Goal: Information Seeking & Learning: Learn about a topic

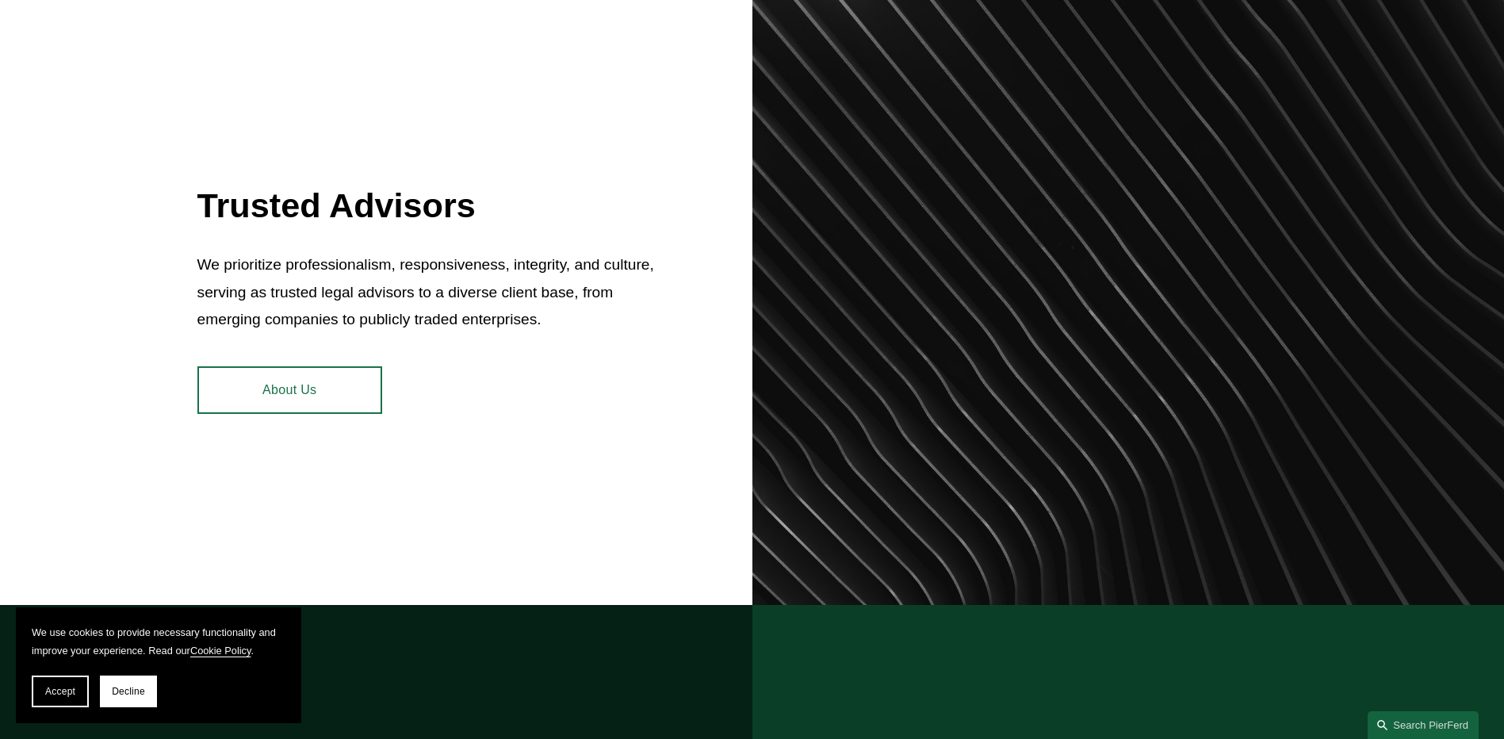
scroll to position [771, 0]
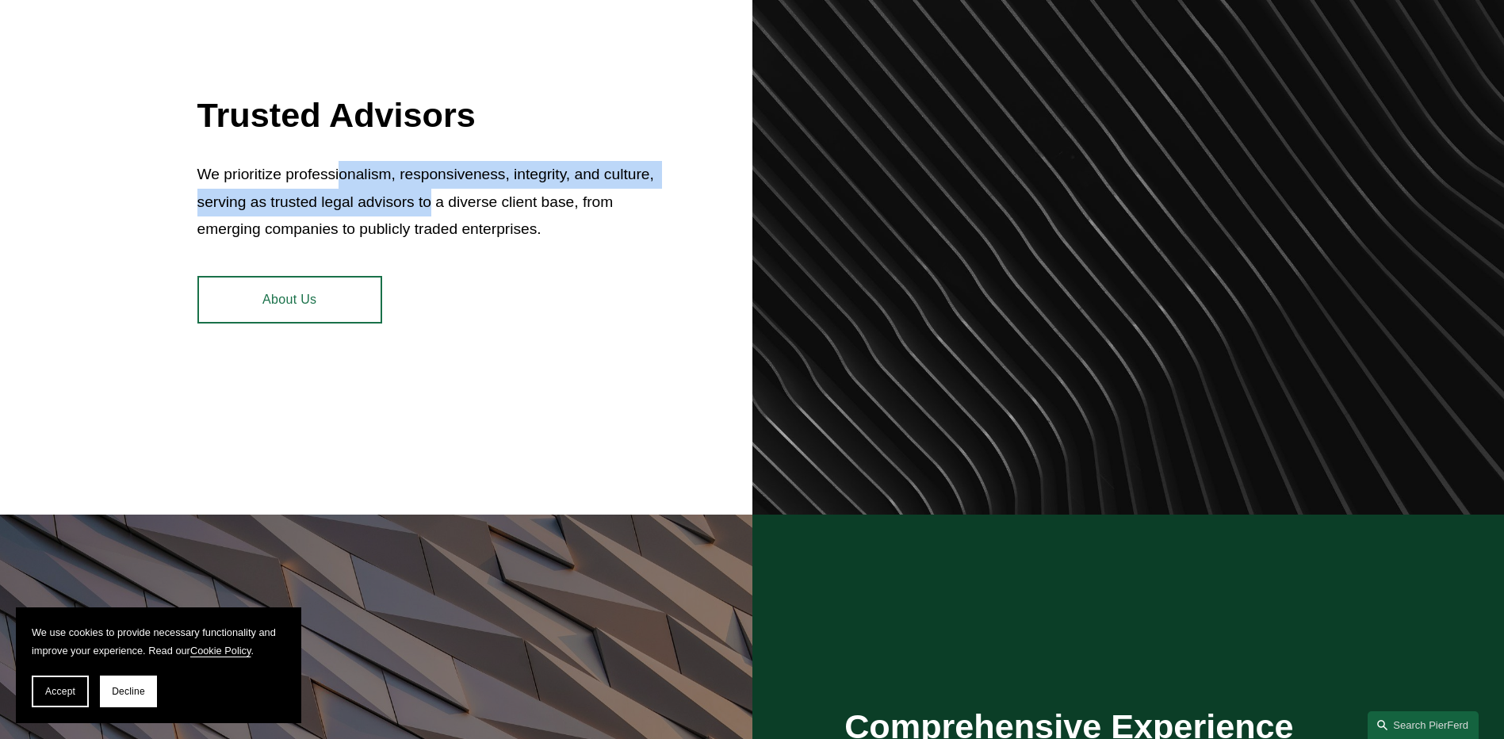
drag, startPoint x: 387, startPoint y: 159, endPoint x: 446, endPoint y: 200, distance: 71.2
click at [446, 200] on p "We prioritize professionalism, responsiveness, integrity, and culture, serving …" at bounding box center [428, 202] width 462 height 82
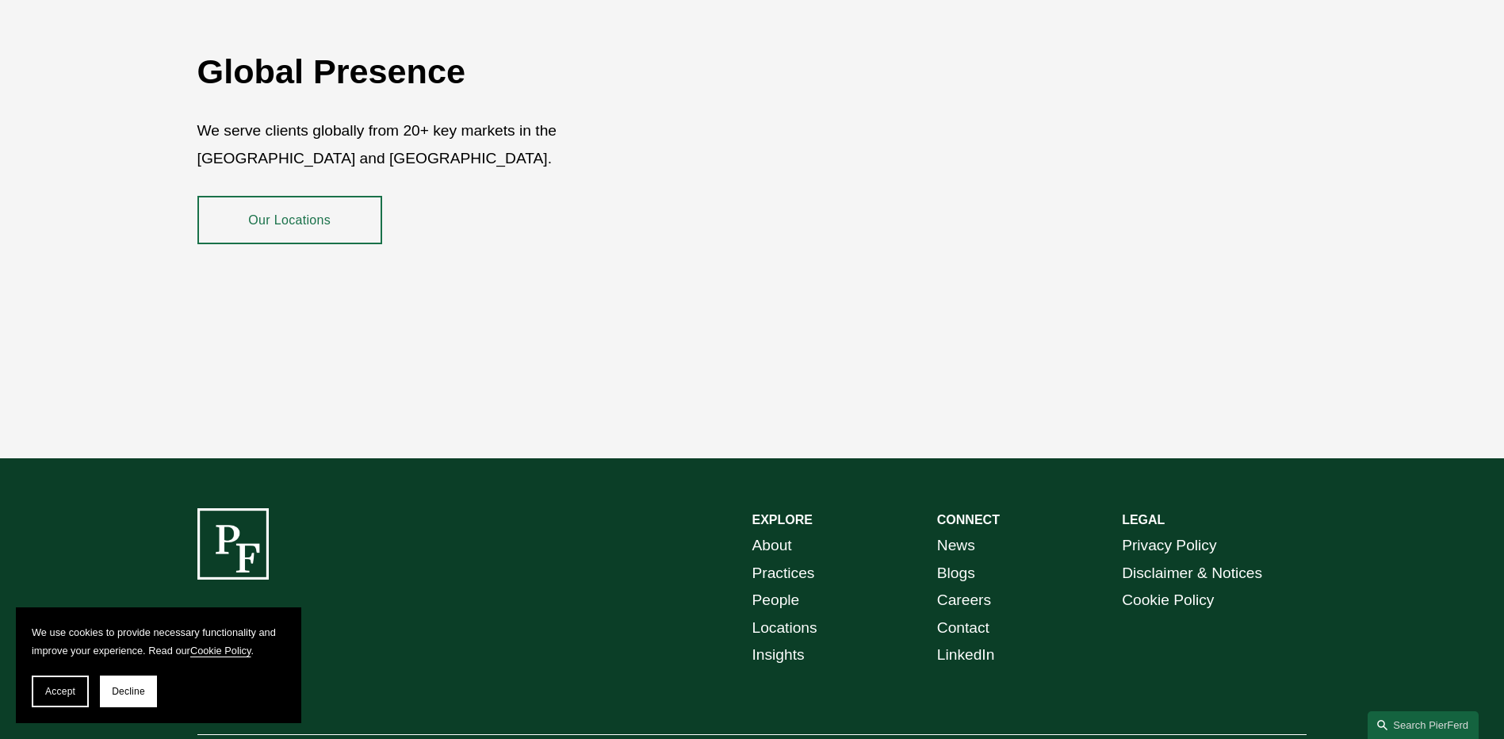
scroll to position [2900, 0]
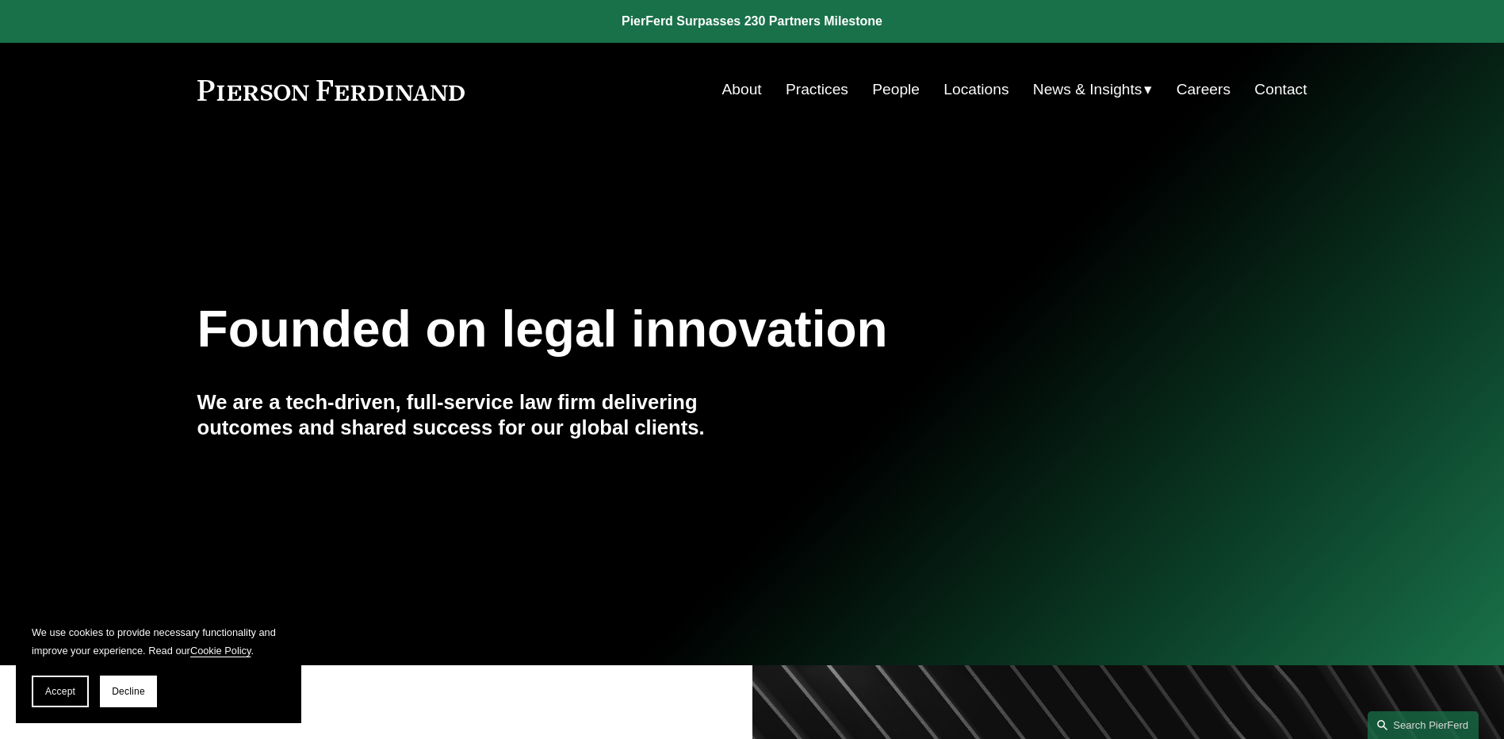
click at [905, 94] on link "People" at bounding box center [896, 90] width 48 height 30
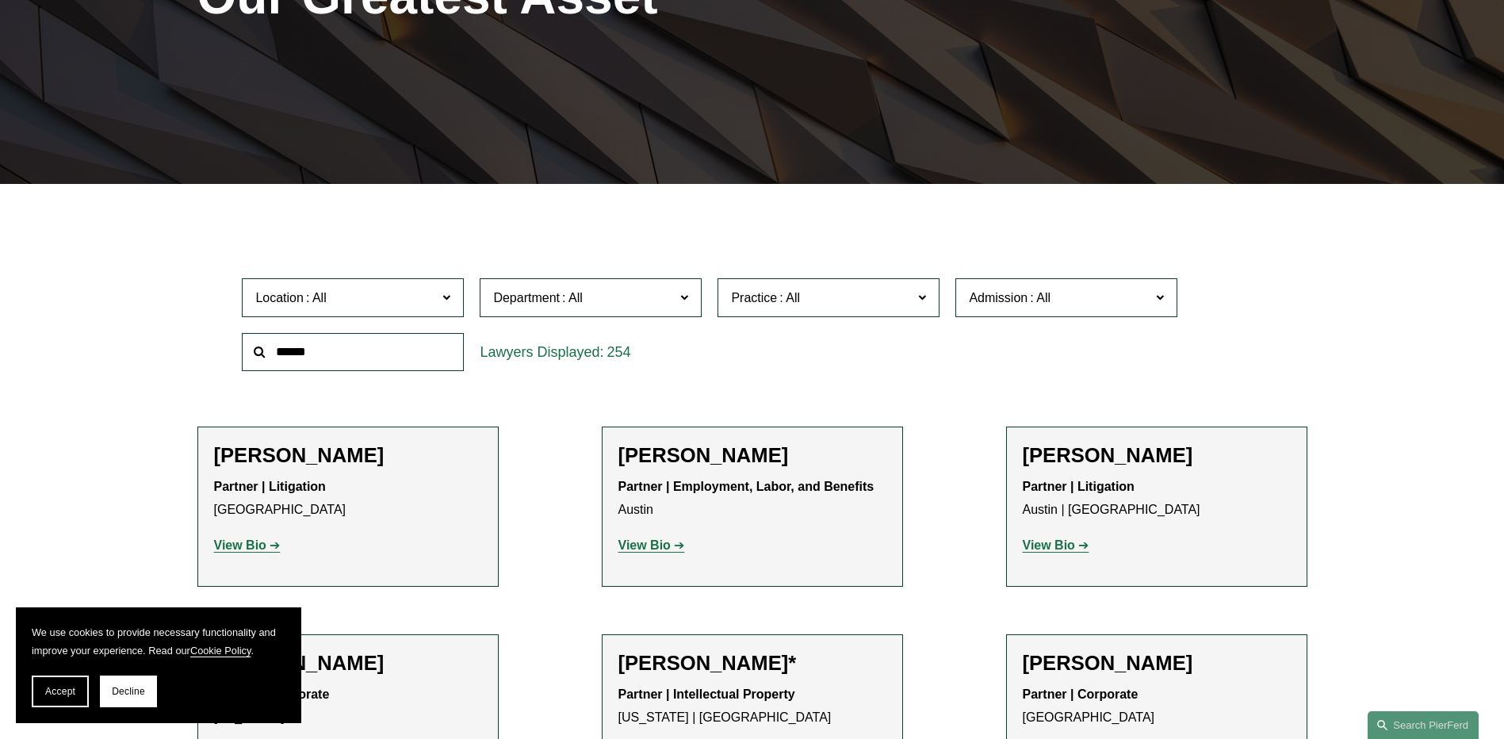
scroll to position [299, 0]
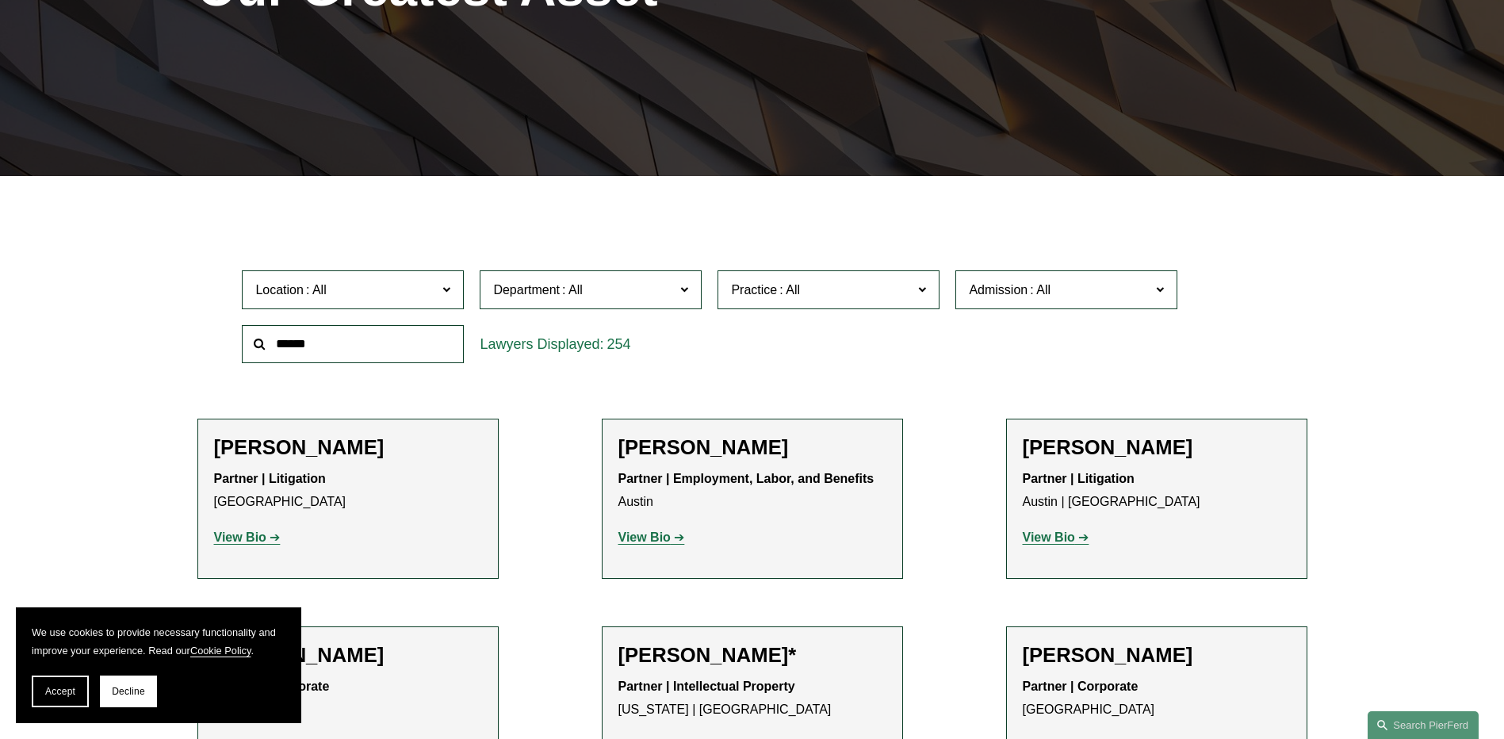
click at [674, 293] on span "Department" at bounding box center [584, 289] width 182 height 21
click at [832, 354] on div "Location All Atlanta Austin Boston Charlotte Chicago Cincinnati Cleveland Colum…" at bounding box center [751, 316] width 1035 height 109
click at [380, 305] on label "Location" at bounding box center [353, 289] width 222 height 39
drag, startPoint x: 928, startPoint y: 385, endPoint x: 629, endPoint y: 320, distance: 305.9
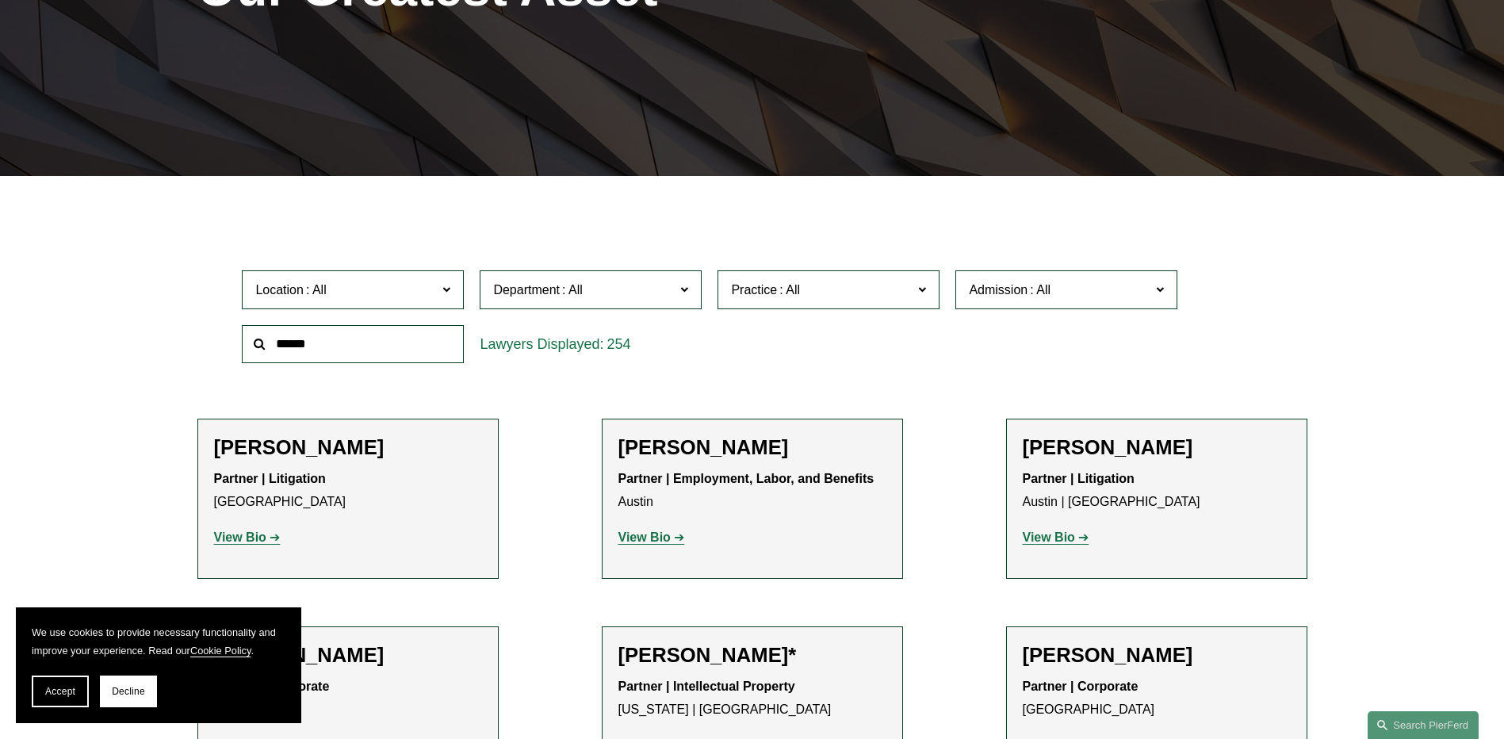
click at [593, 301] on label "Department" at bounding box center [591, 289] width 222 height 39
click at [363, 275] on label "Location" at bounding box center [353, 289] width 222 height 39
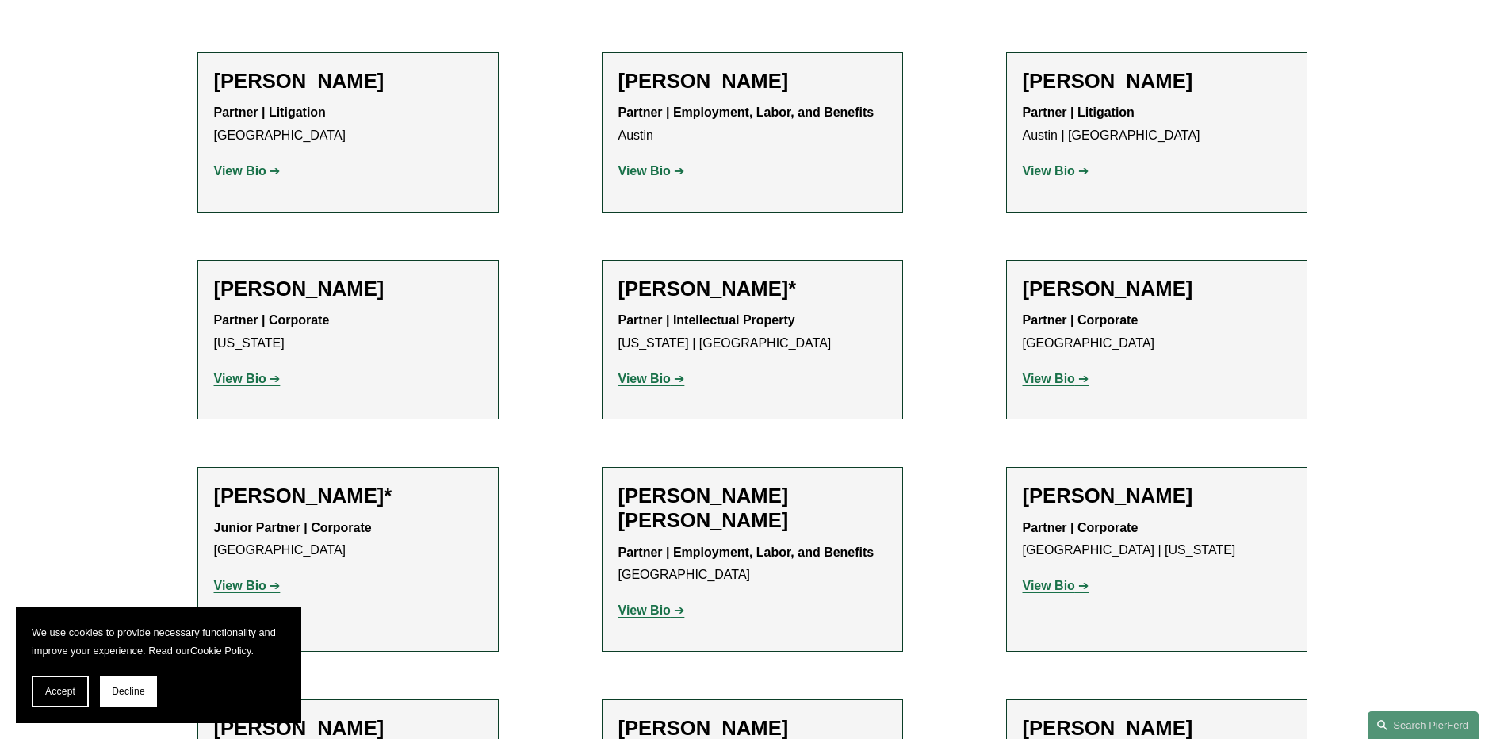
scroll to position [4525, 0]
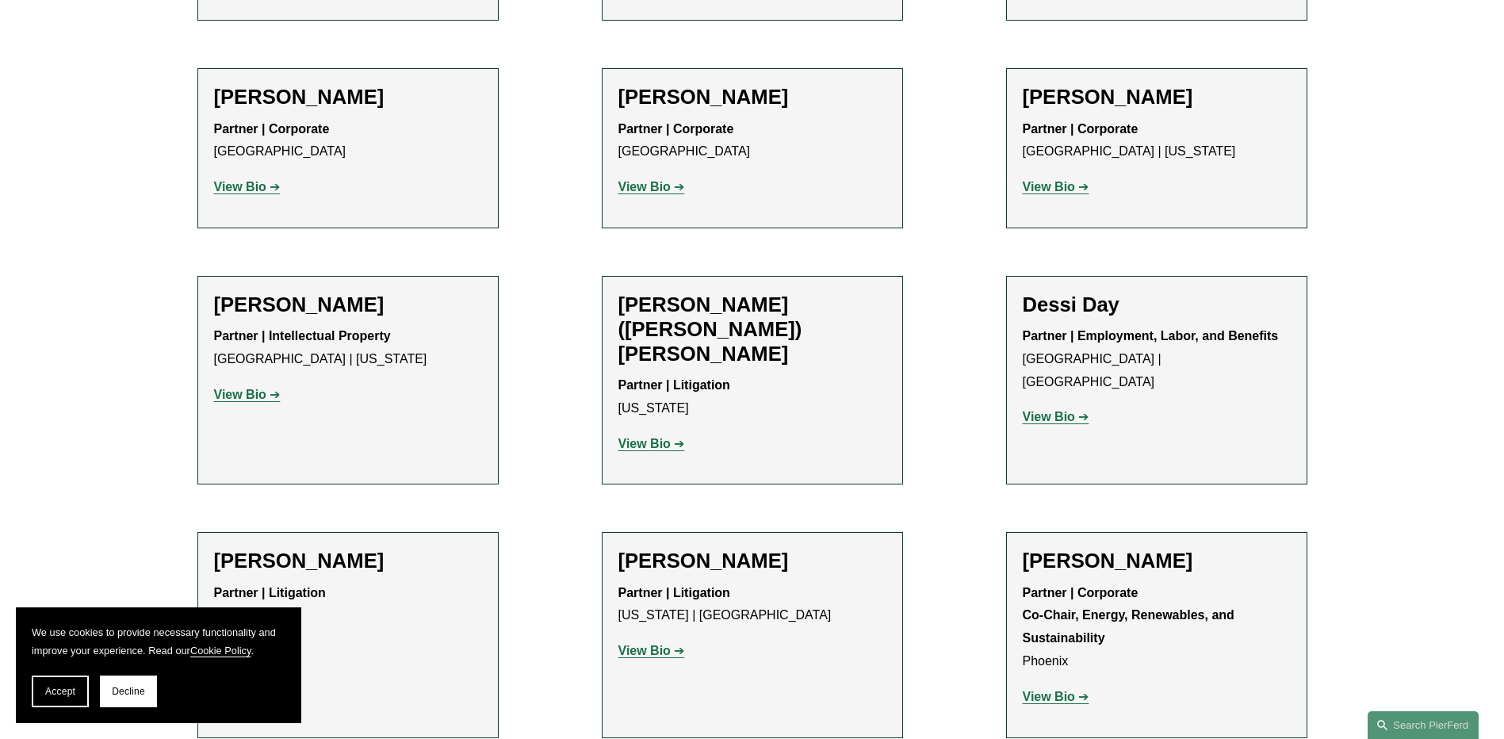
click at [1058, 690] on strong "View Bio" at bounding box center [1049, 696] width 52 height 13
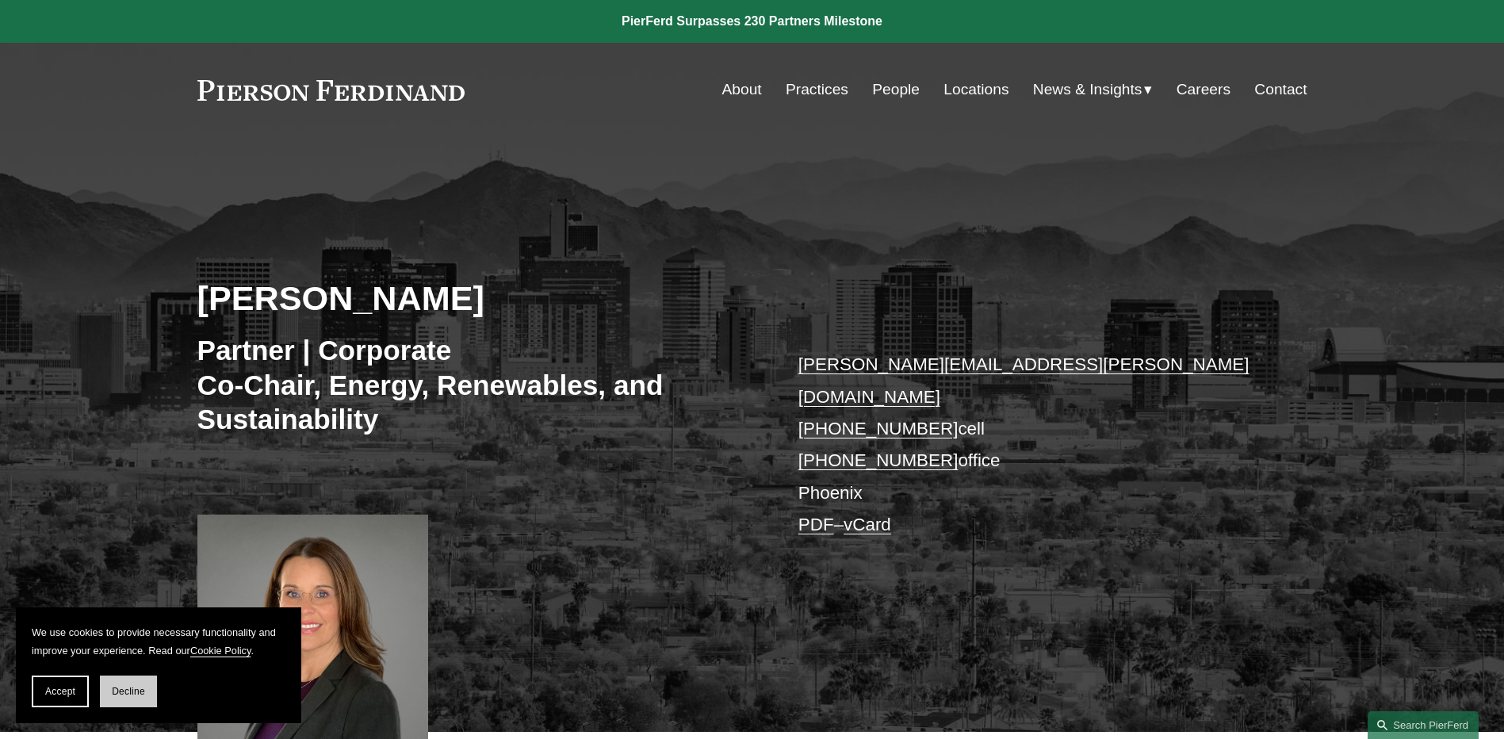
click at [123, 699] on button "Decline" at bounding box center [128, 691] width 57 height 32
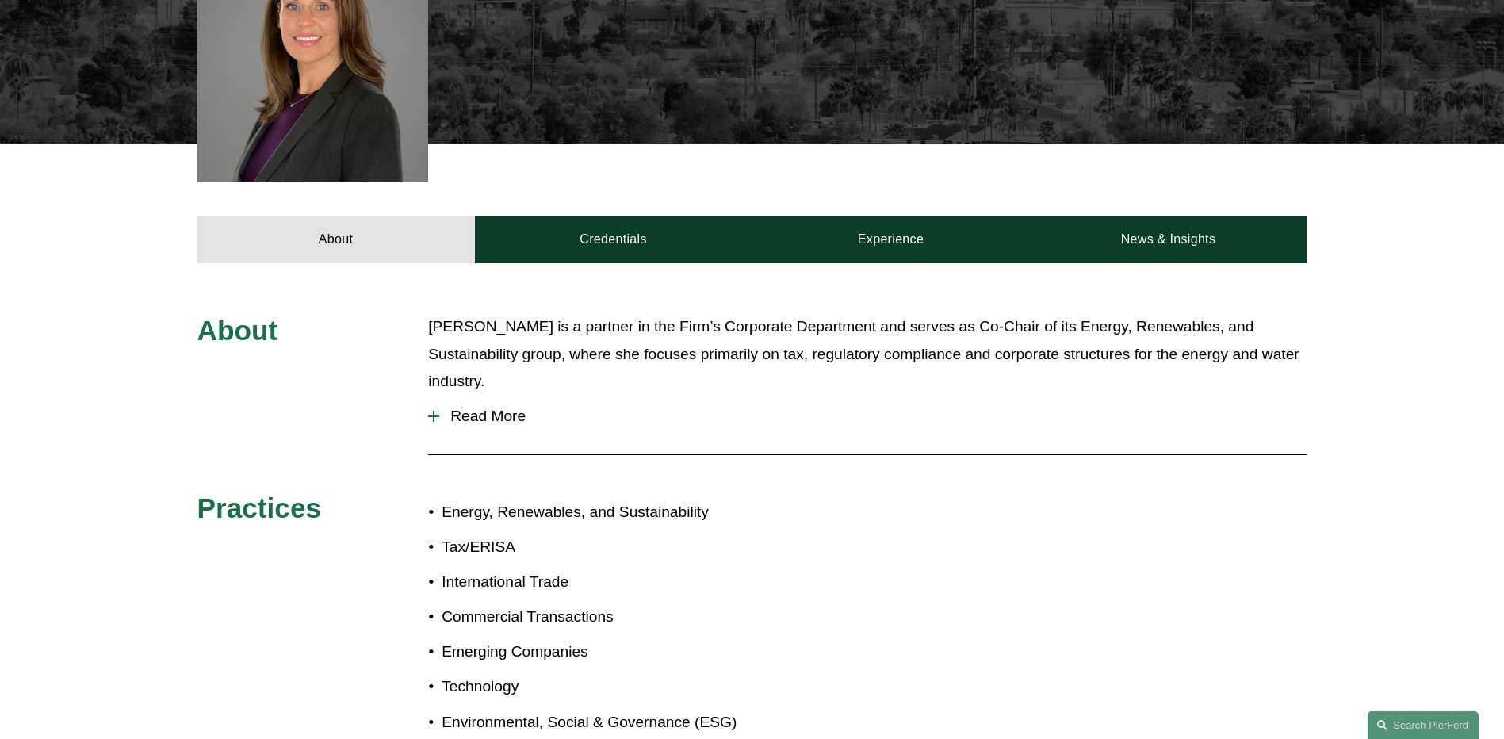
scroll to position [593, 0]
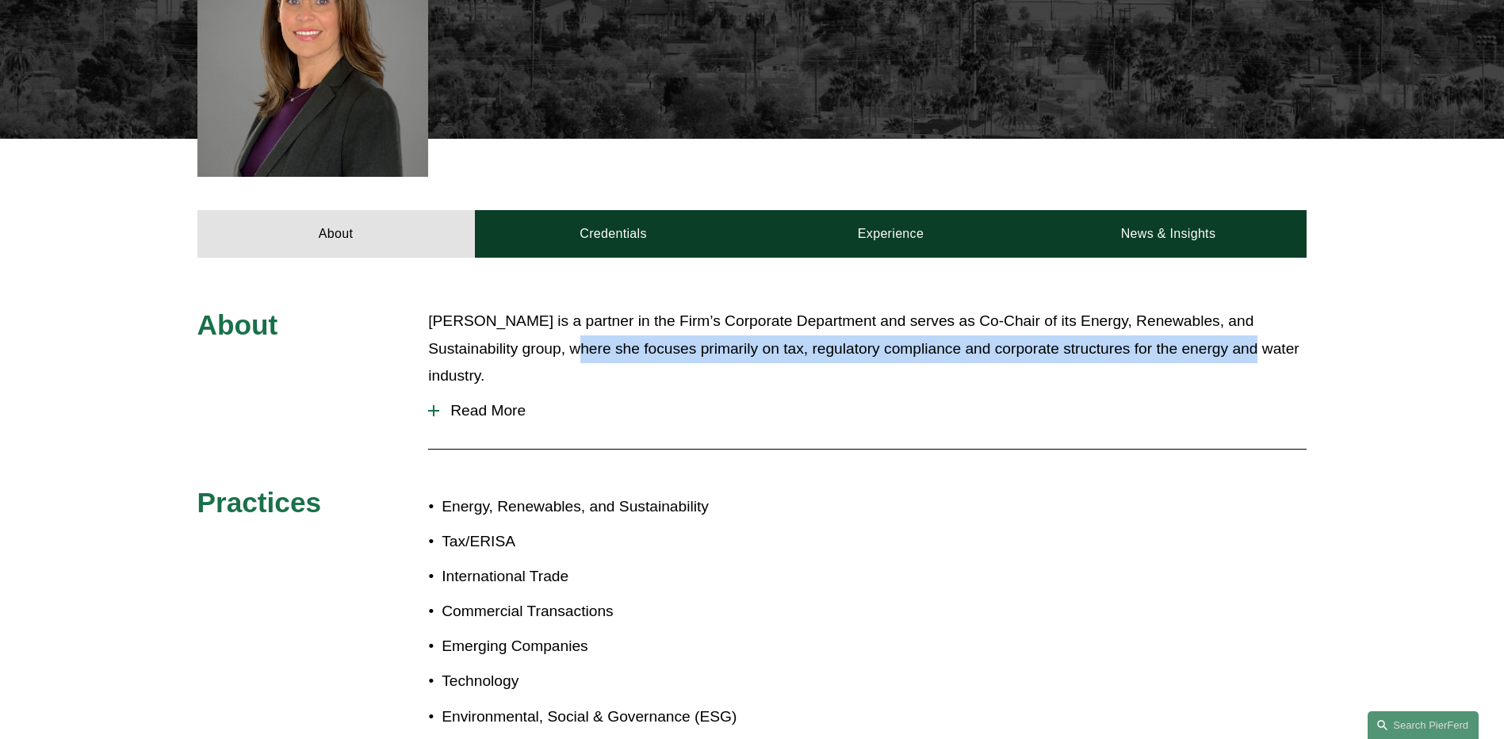
drag, startPoint x: 550, startPoint y: 329, endPoint x: 1180, endPoint y: 334, distance: 630.3
click at [1180, 334] on p "Liz is a partner in the Firm’s Corporate Department and serves as Co-Chair of i…" at bounding box center [867, 349] width 878 height 82
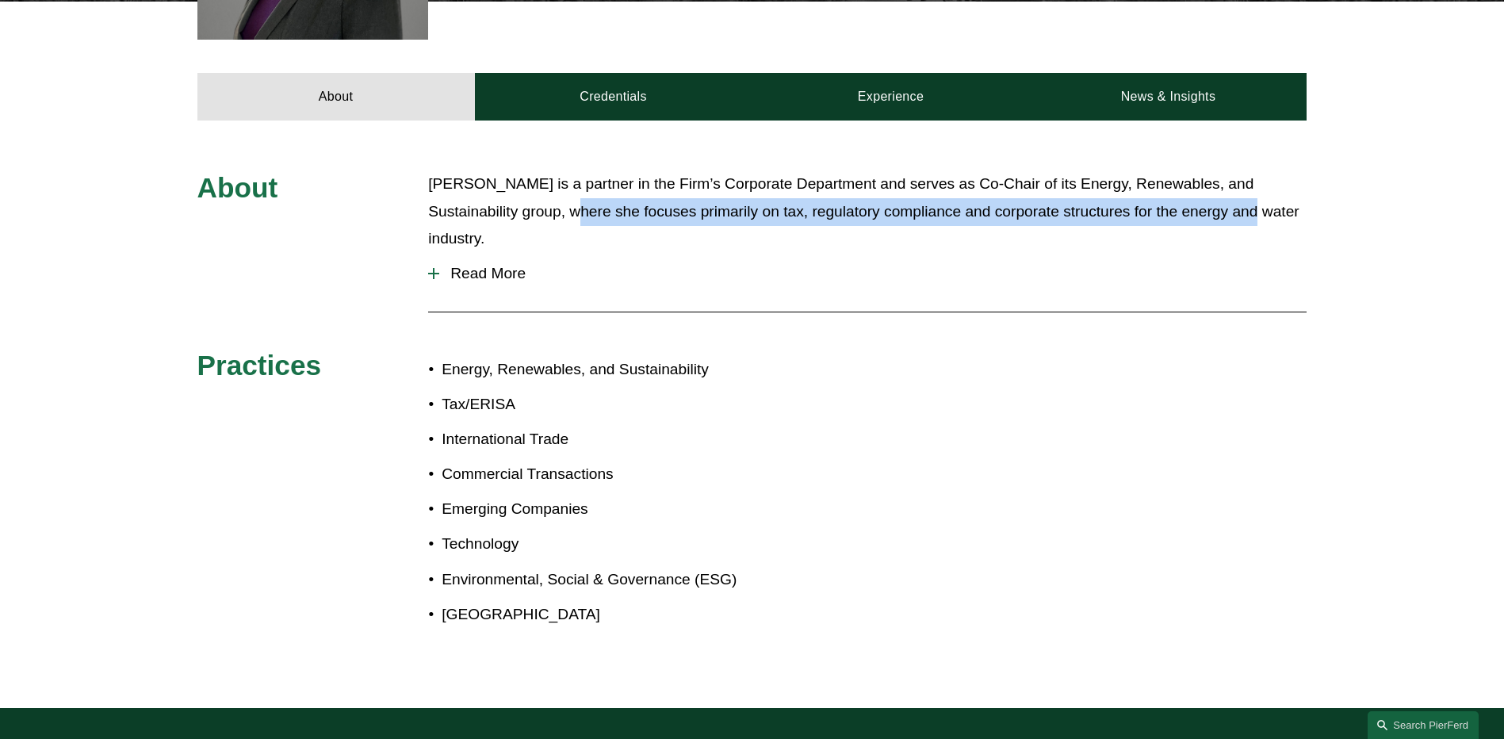
scroll to position [770, 0]
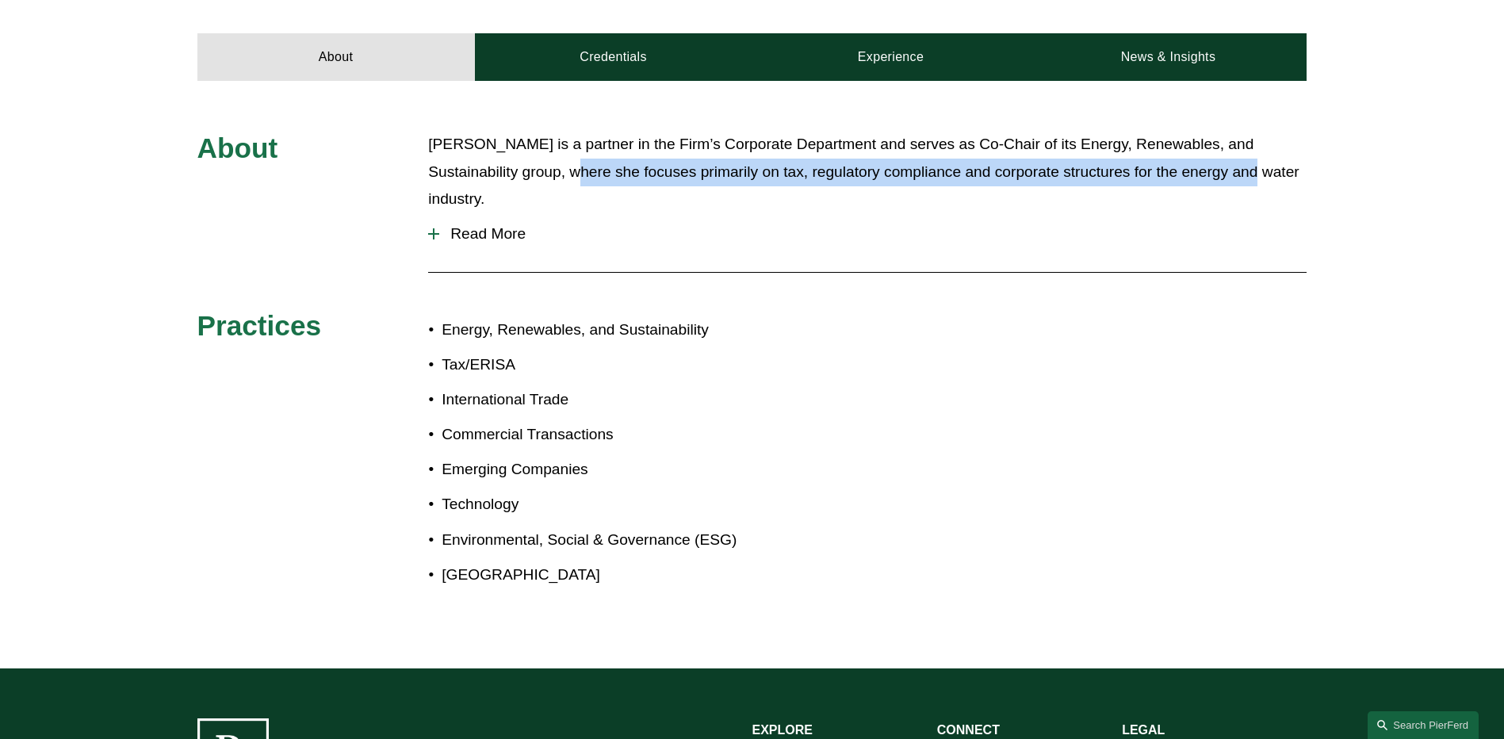
click at [462, 225] on span "Read More" at bounding box center [872, 233] width 867 height 17
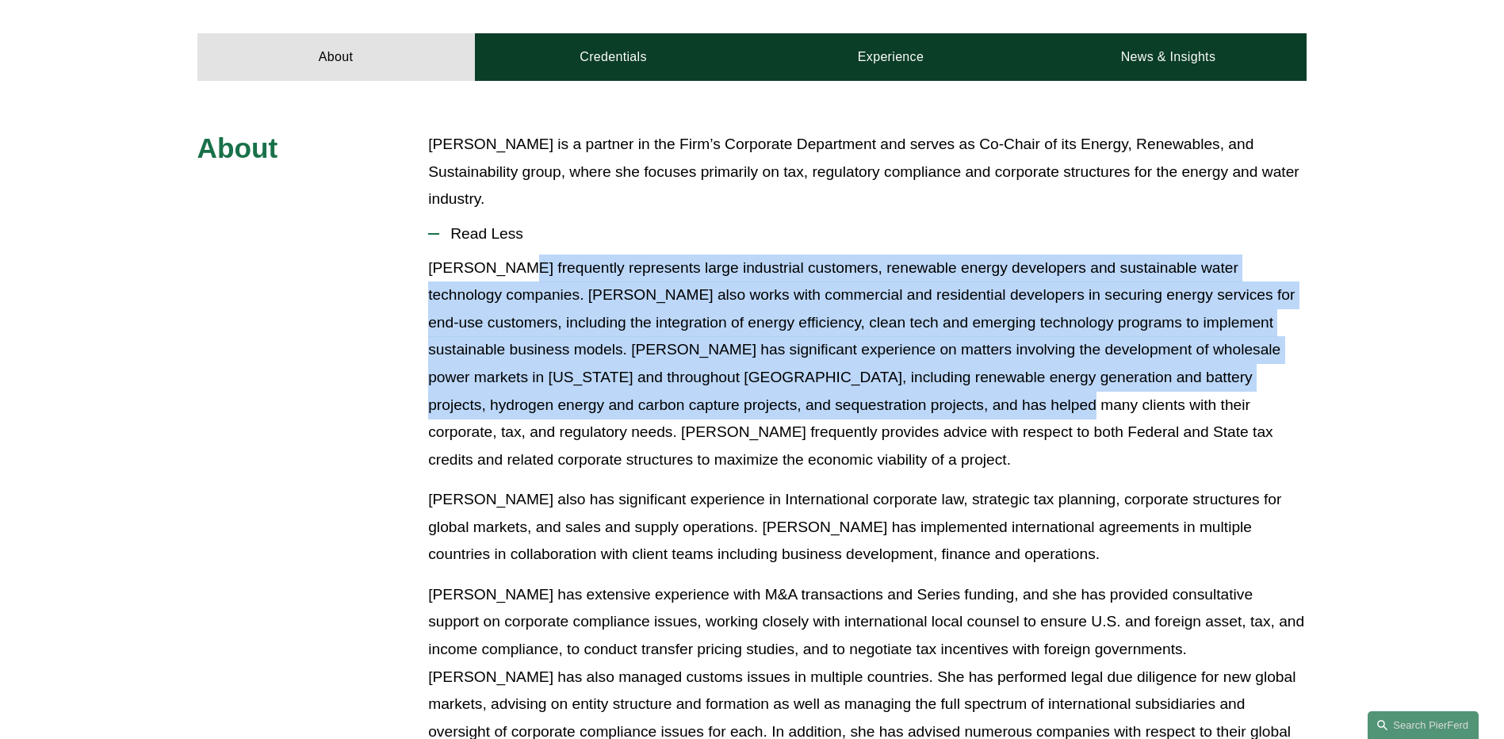
drag, startPoint x: 598, startPoint y: 246, endPoint x: 905, endPoint y: 388, distance: 339.1
click at [905, 388] on p "Liz frequently represents large industrial customers, renewable energy develope…" at bounding box center [867, 364] width 878 height 220
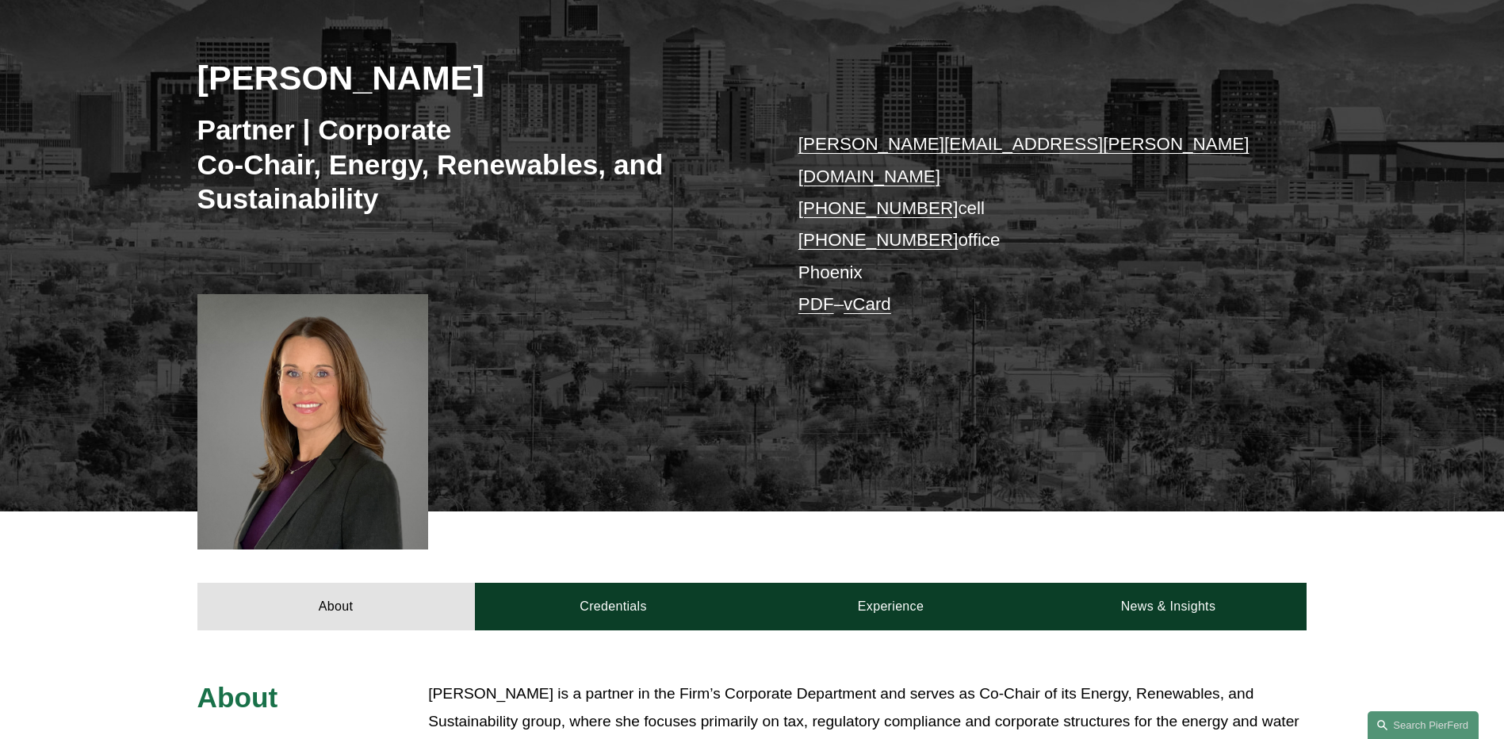
scroll to position [218, 0]
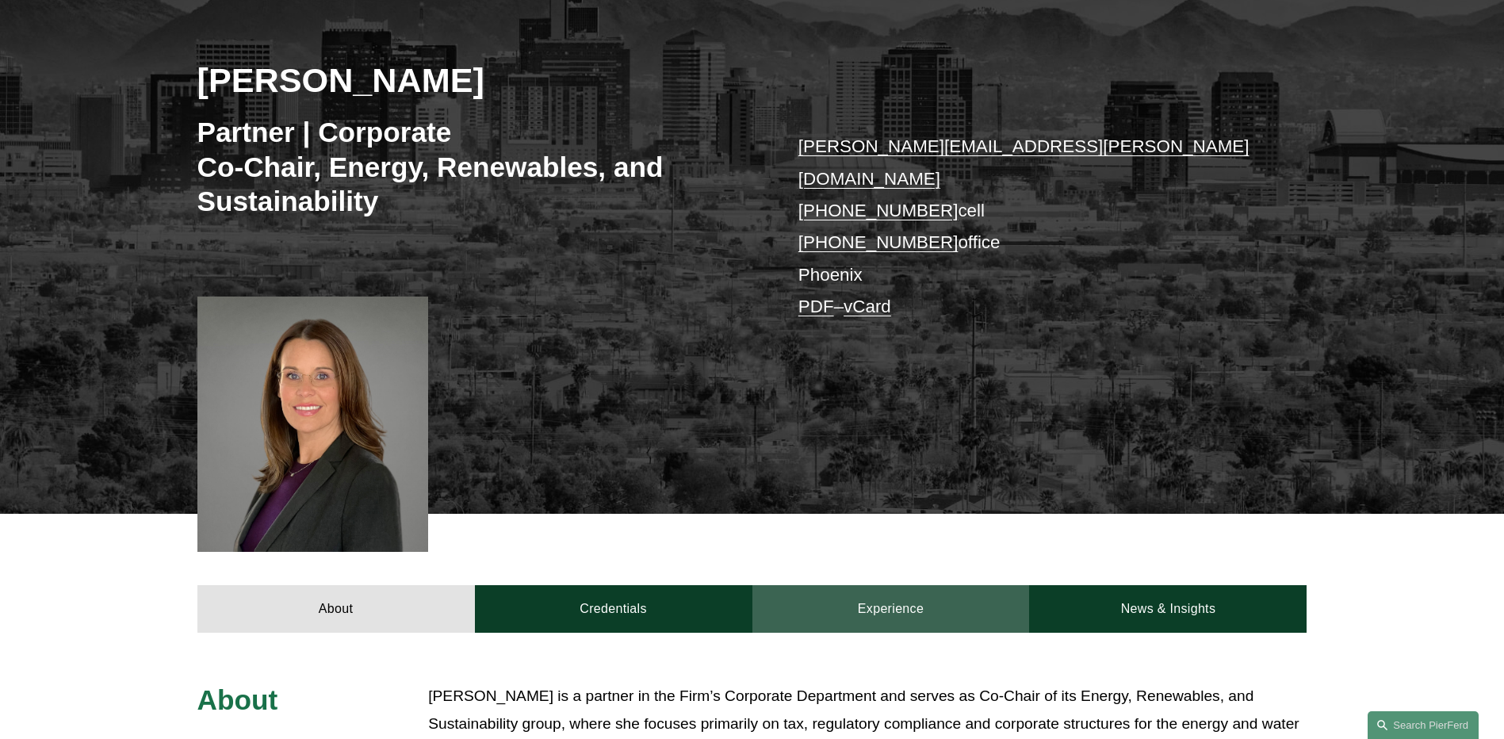
click at [936, 593] on link "Experience" at bounding box center [890, 609] width 277 height 48
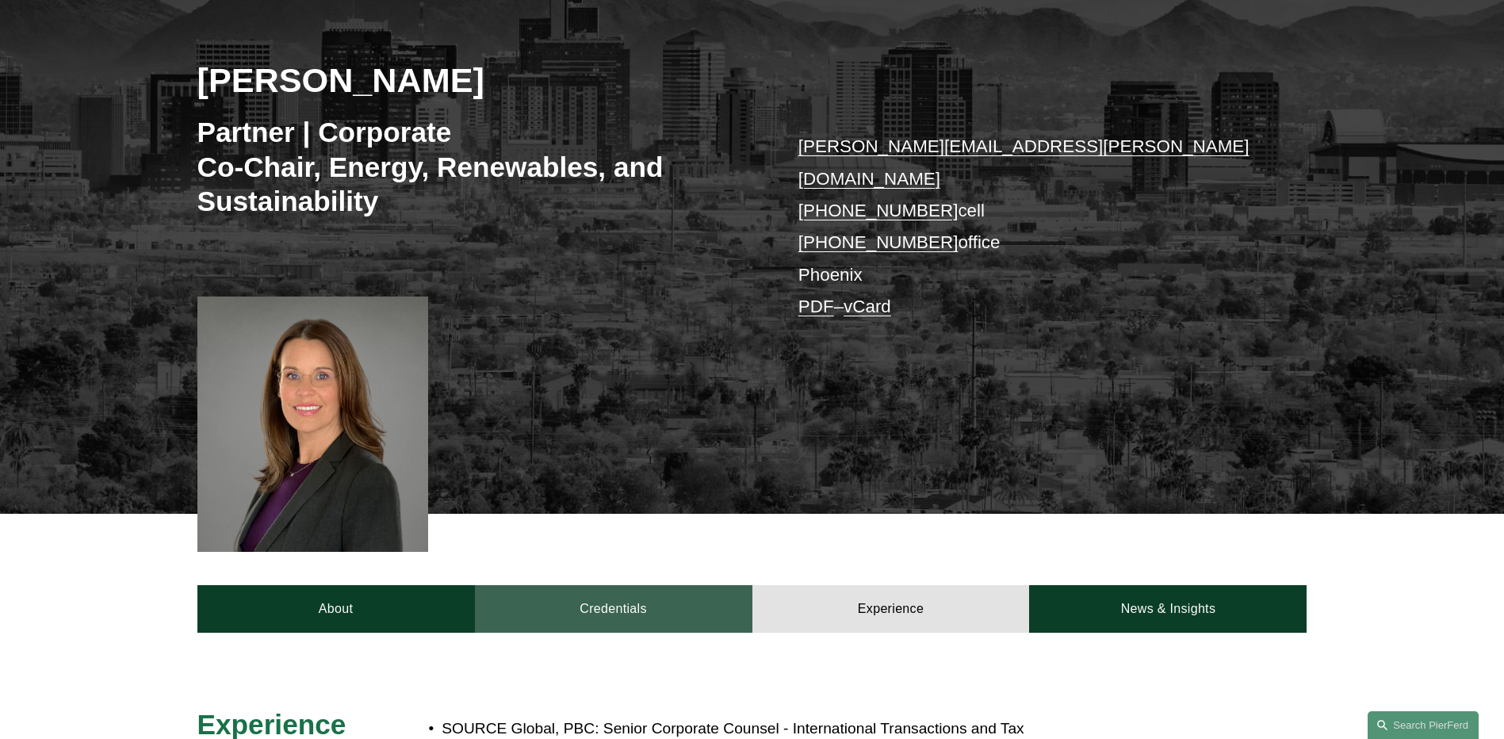
click at [675, 585] on link "Credentials" at bounding box center [613, 609] width 277 height 48
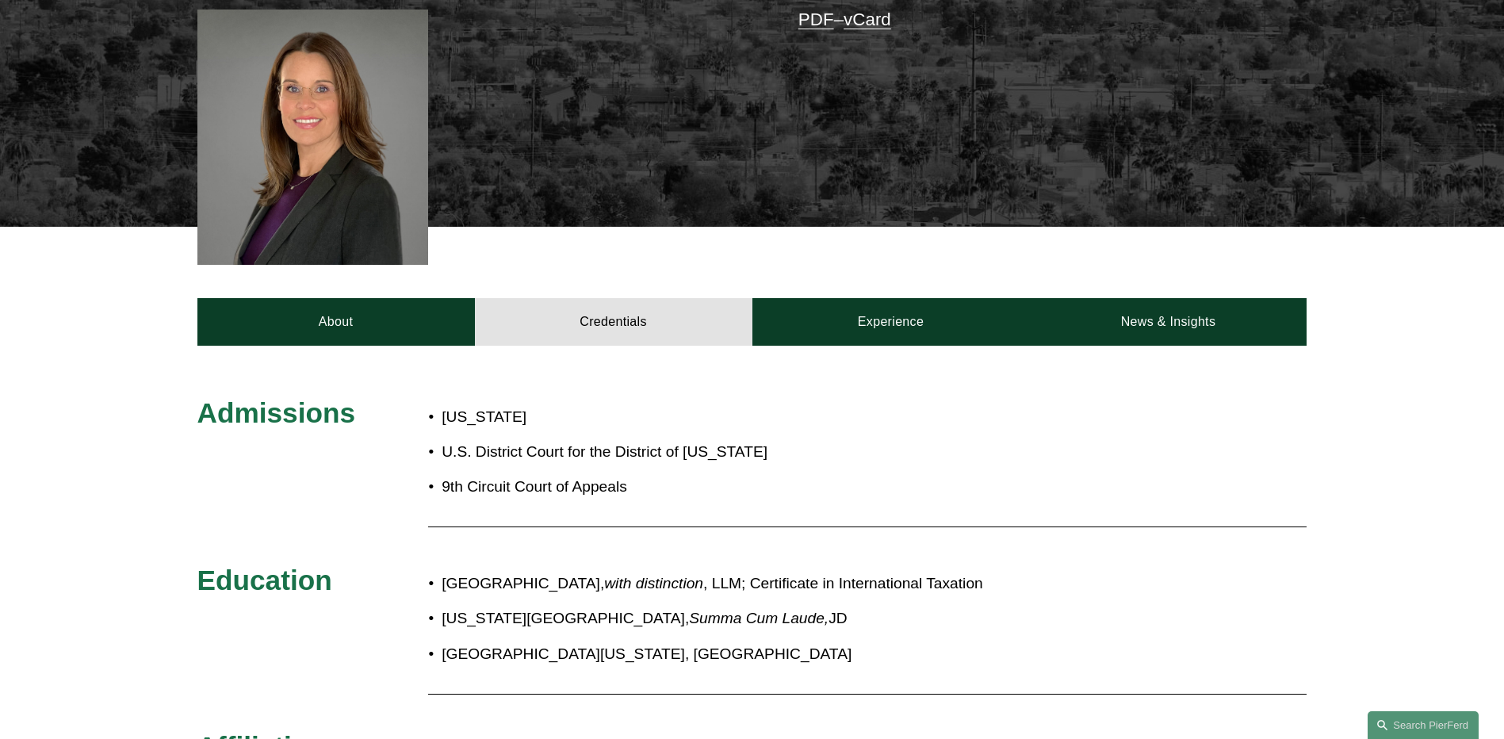
scroll to position [515, 0]
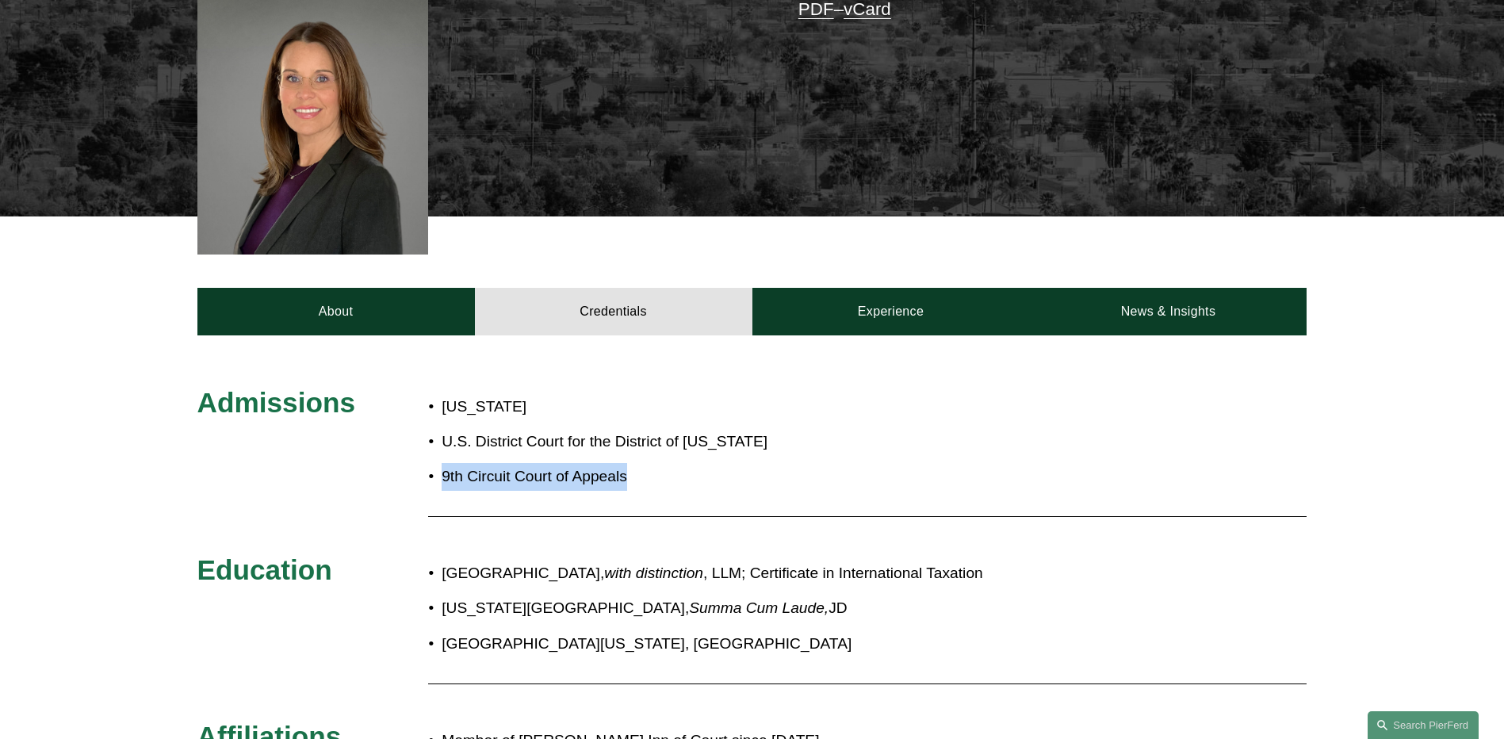
drag, startPoint x: 463, startPoint y: 446, endPoint x: 661, endPoint y: 457, distance: 198.5
click at [661, 463] on p "9th Circuit Court of Appeals" at bounding box center [643, 477] width 403 height 28
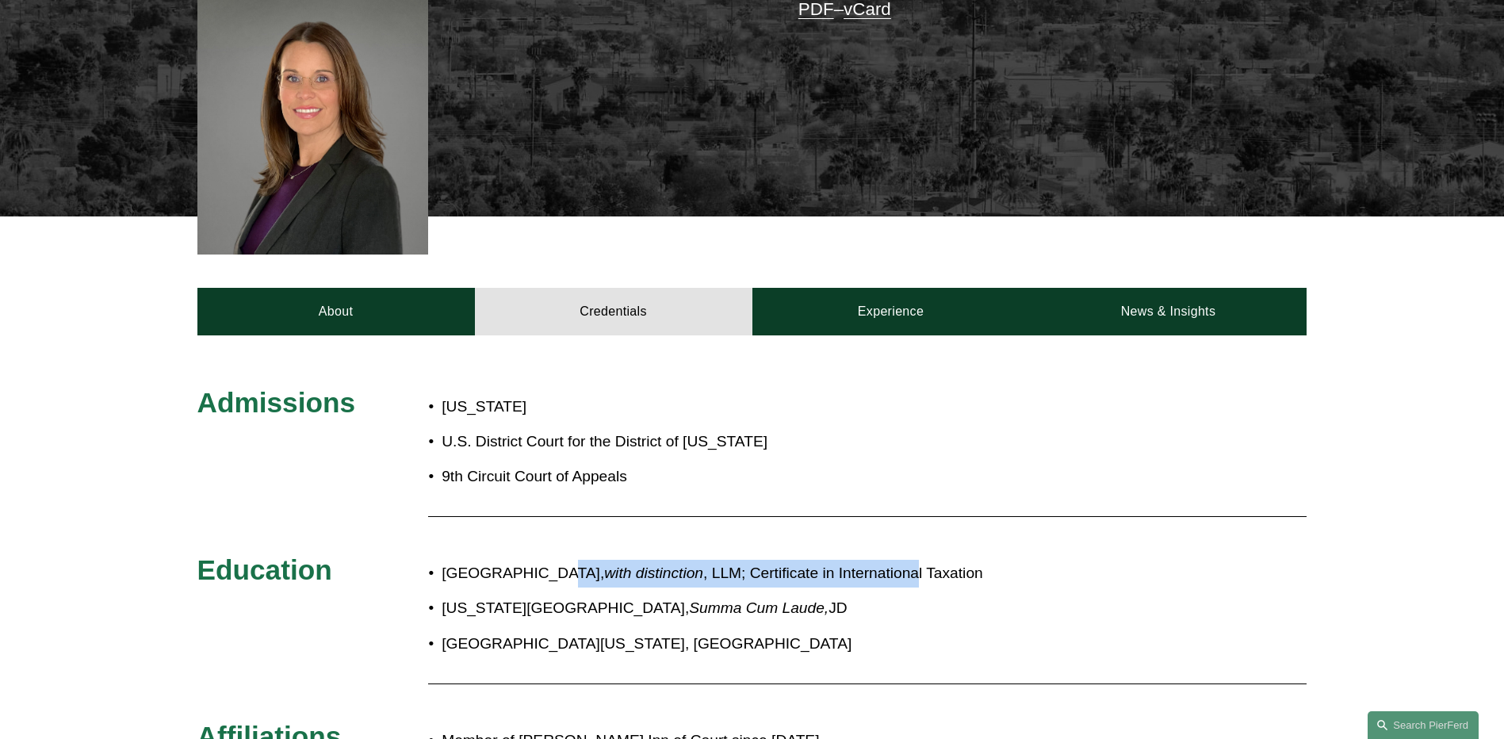
drag, startPoint x: 552, startPoint y: 560, endPoint x: 998, endPoint y: 552, distance: 446.4
click at [998, 560] on p "Georgetown University Law Center, with distinction , LLM; Certificate in Intern…" at bounding box center [805, 574] width 726 height 28
drag, startPoint x: 998, startPoint y: 552, endPoint x: 865, endPoint y: 561, distance: 133.5
click at [865, 561] on p "Georgetown University Law Center, with distinction , LLM; Certificate in Intern…" at bounding box center [805, 574] width 726 height 28
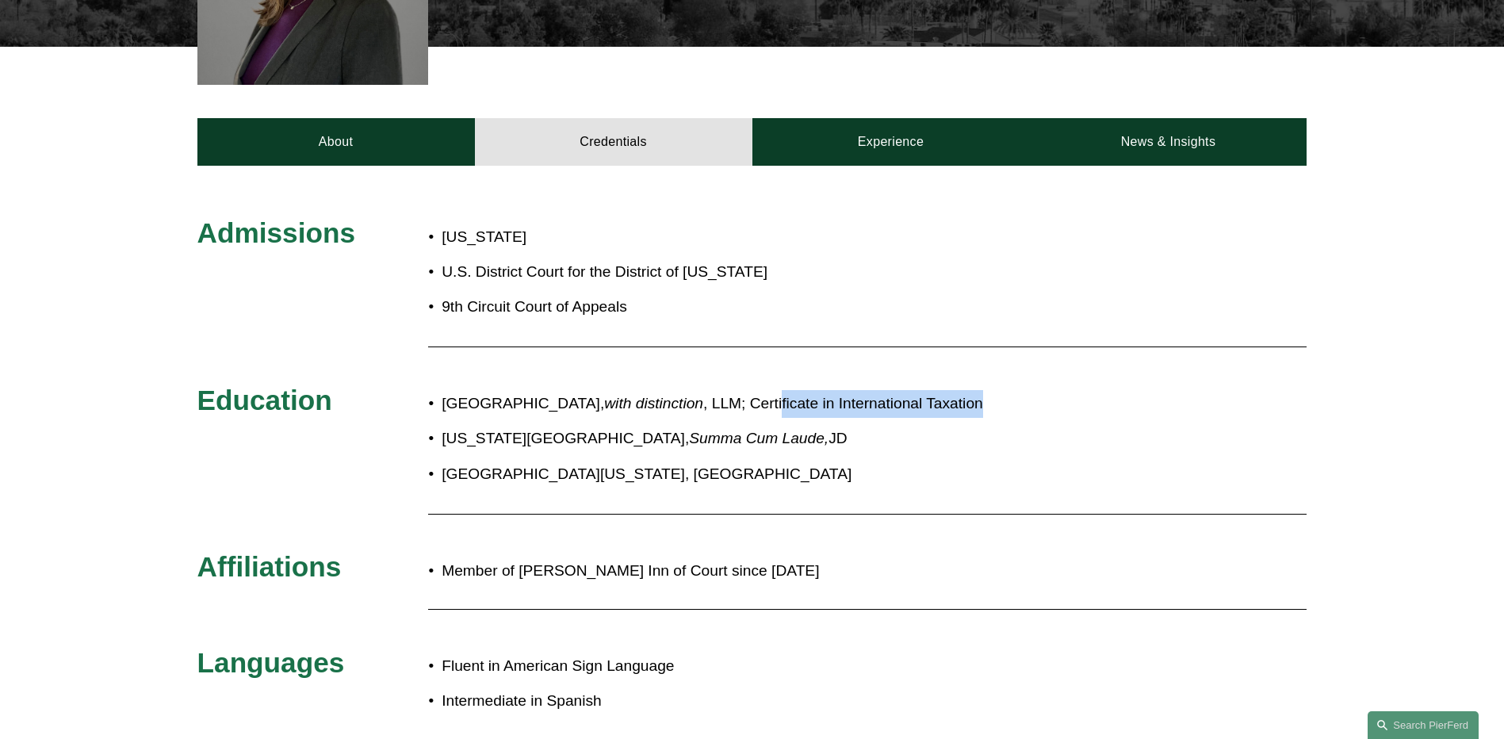
scroll to position [684, 0]
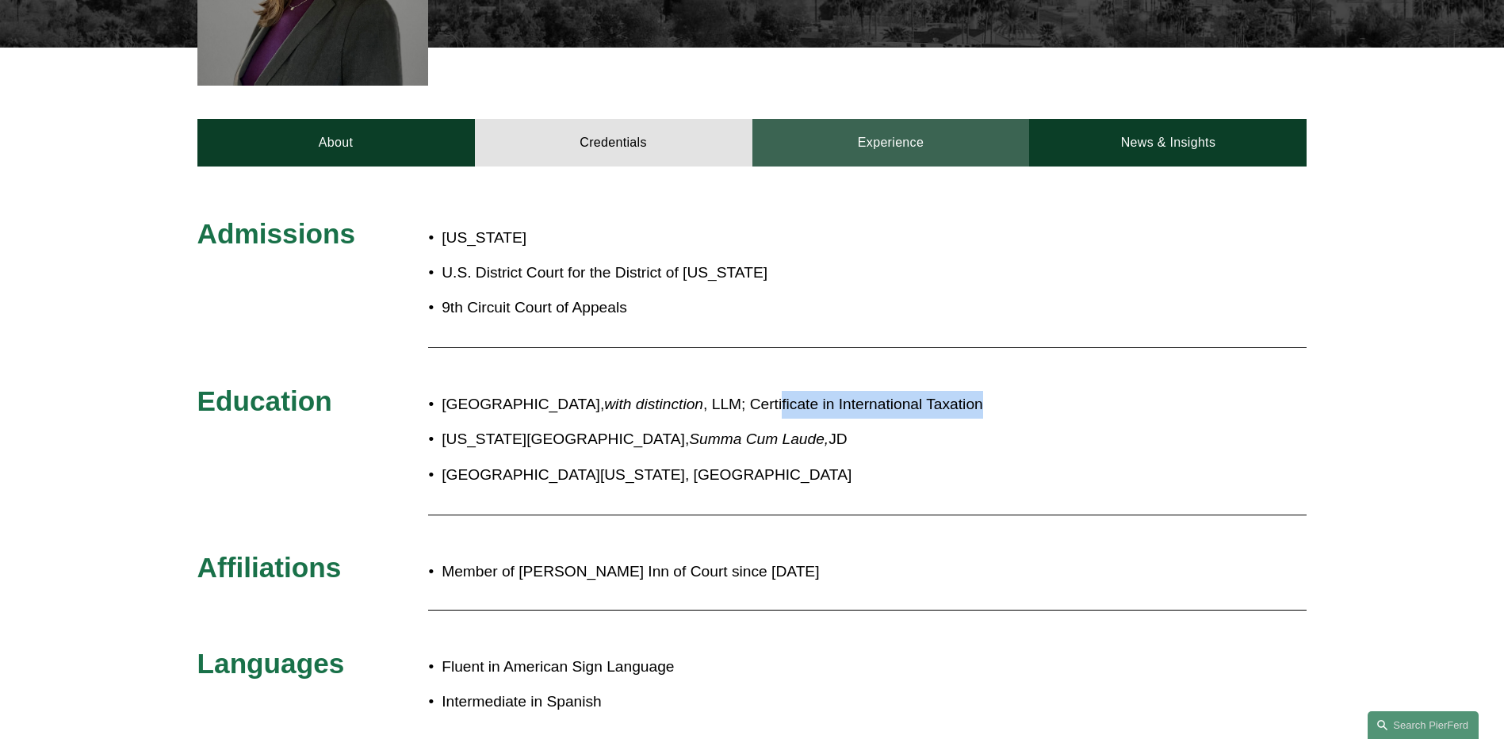
click at [891, 120] on link "Experience" at bounding box center [890, 143] width 277 height 48
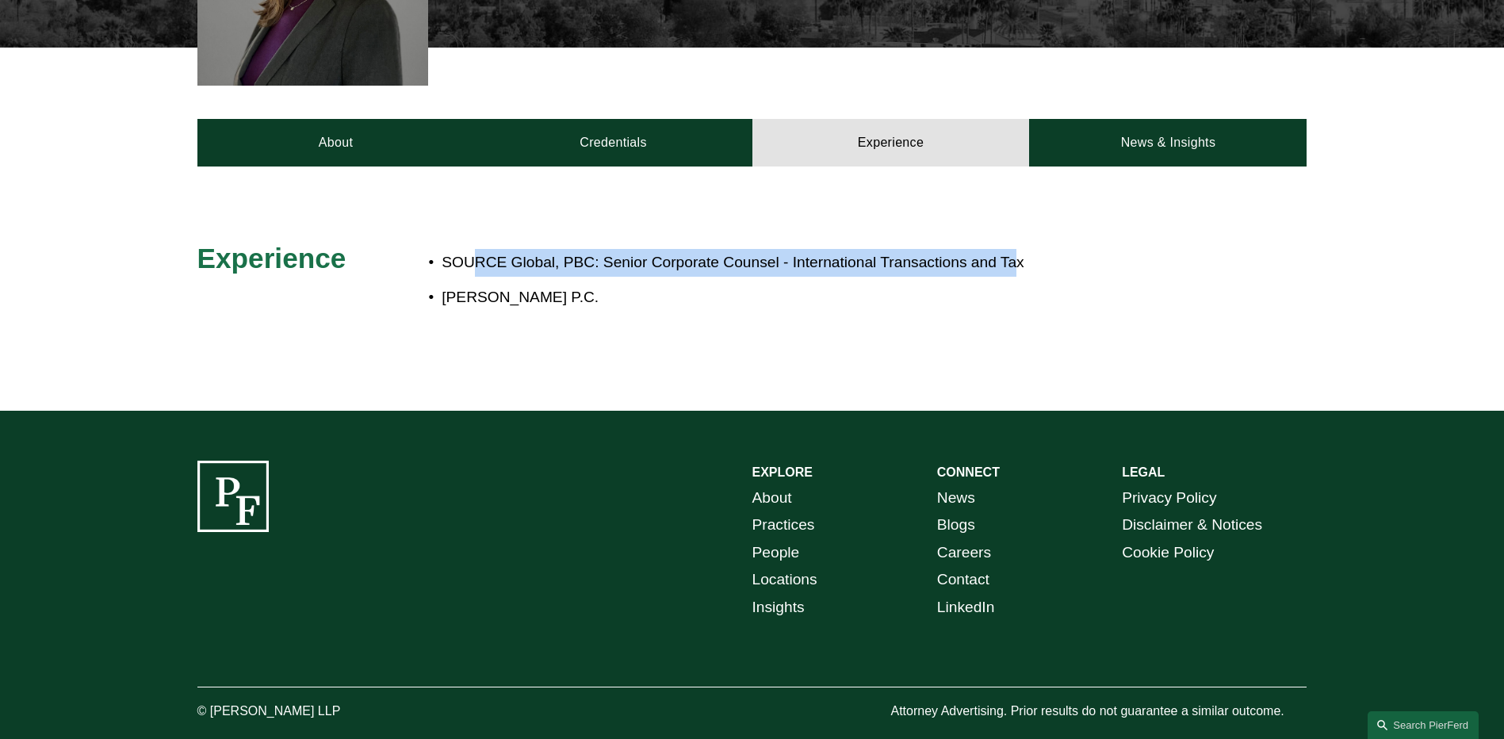
drag, startPoint x: 480, startPoint y: 239, endPoint x: 1017, endPoint y: 239, distance: 537.5
click at [1017, 249] on p "SOURCE Global, PBC: Senior Corporate Counsel - International Transactions and T…" at bounding box center [805, 263] width 726 height 28
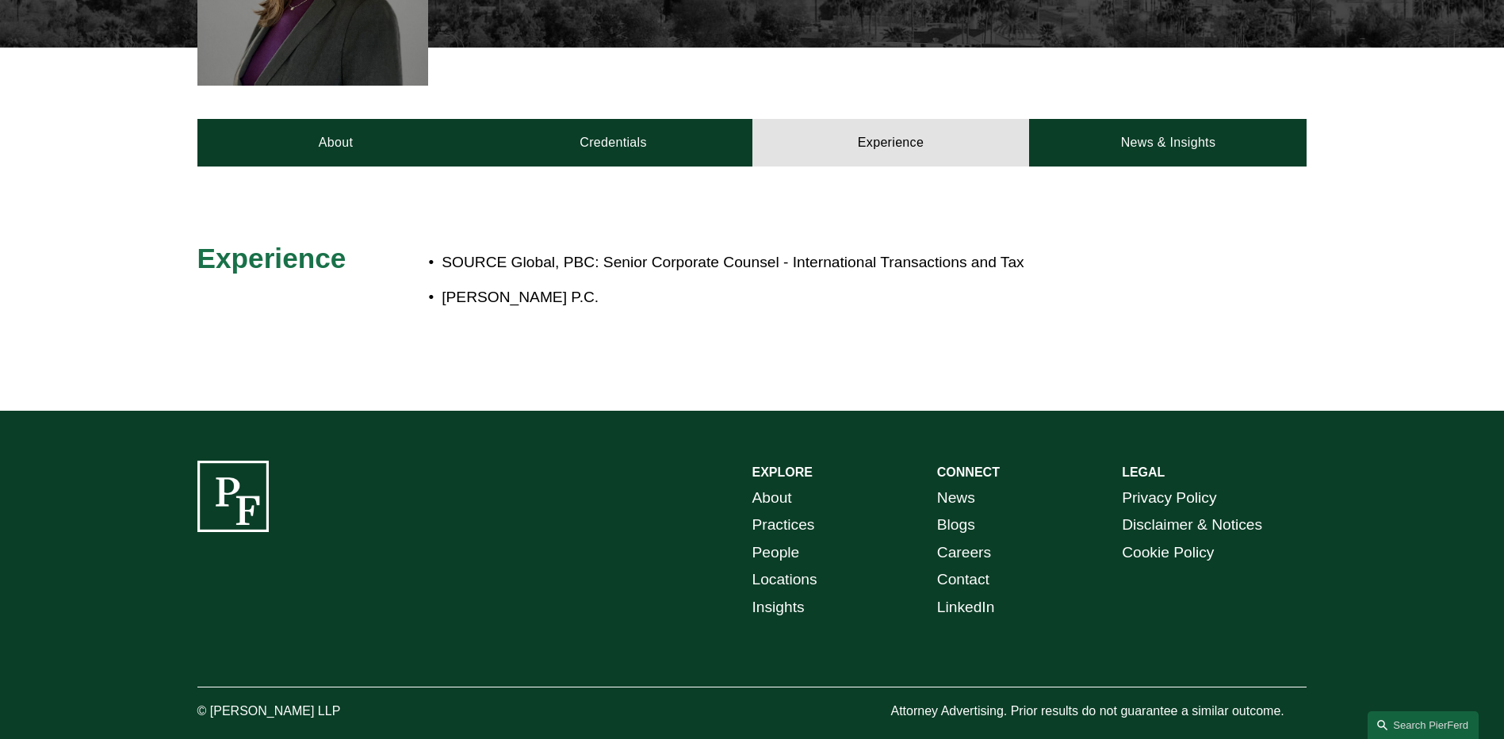
drag, startPoint x: 1017, startPoint y: 239, endPoint x: 1162, endPoint y: 311, distance: 161.7
click at [1162, 311] on div "SOURCE Global, PBC: Senior Corporate Counsel - International Transactions and T…" at bounding box center [798, 288] width 740 height 95
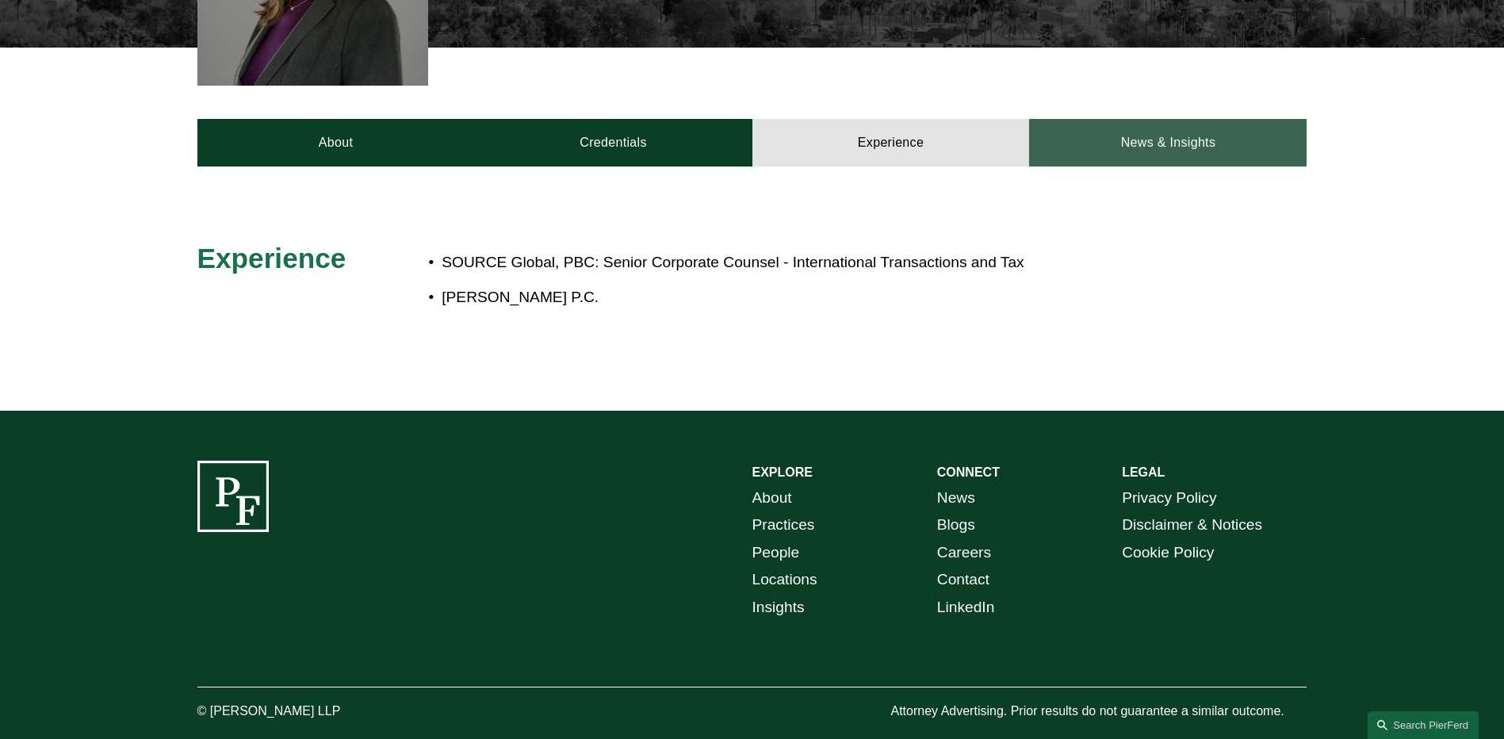
click at [1138, 119] on link "News & Insights" at bounding box center [1167, 143] width 277 height 48
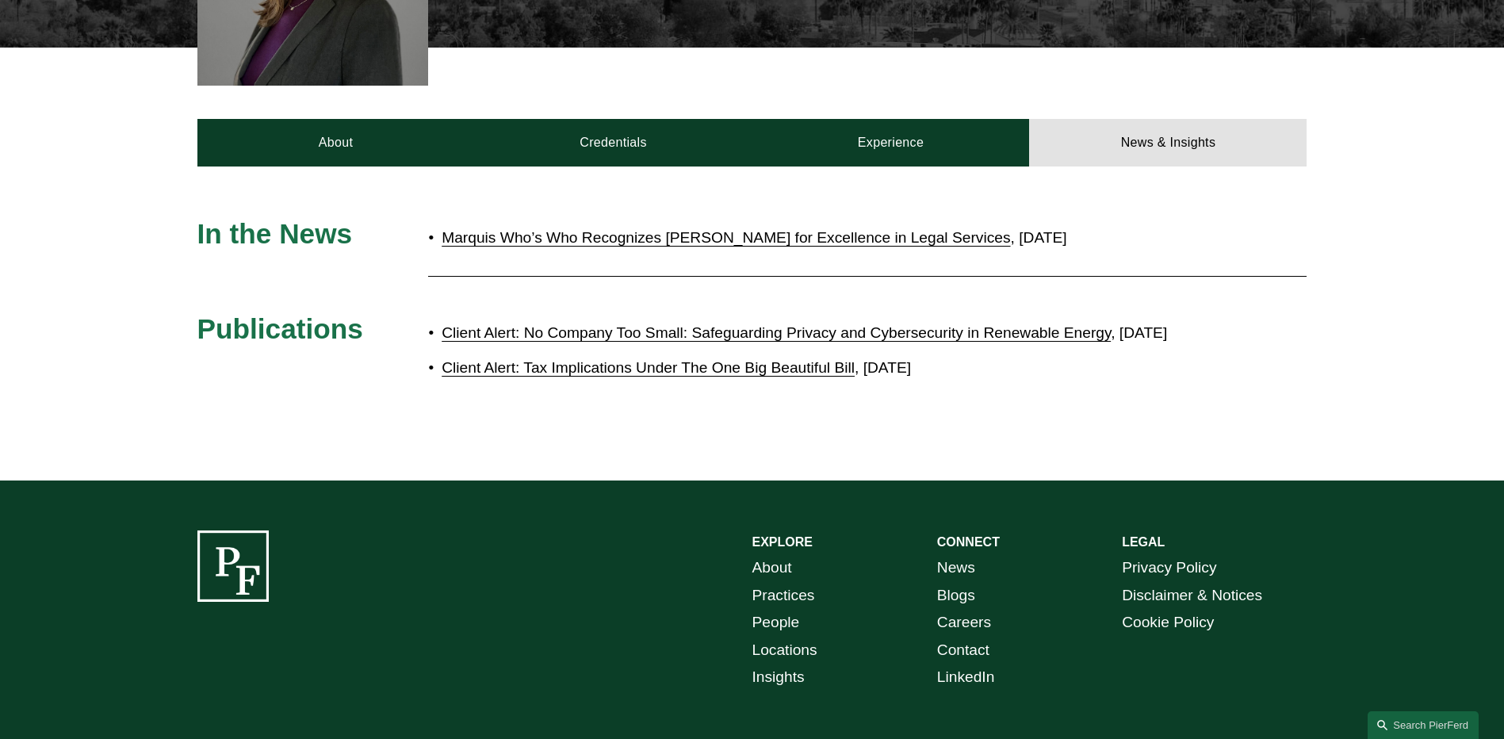
click at [537, 371] on link "Client Alert: Tax Implications Under The One Big Beautiful Bill" at bounding box center [648, 367] width 413 height 17
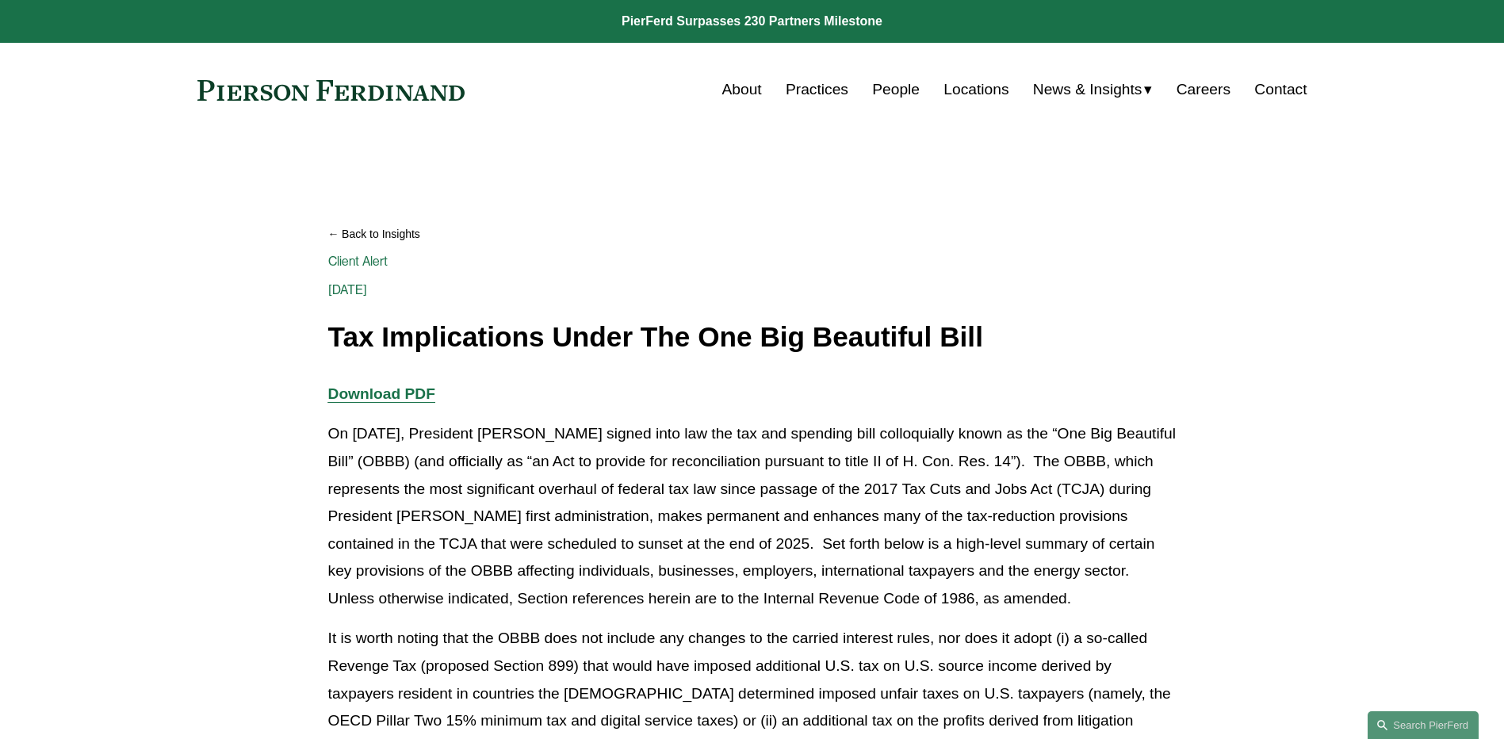
click at [372, 396] on strong "Download PDF" at bounding box center [381, 393] width 107 height 17
click at [300, 95] on link at bounding box center [331, 90] width 268 height 21
